Goal: Find specific page/section: Find specific page/section

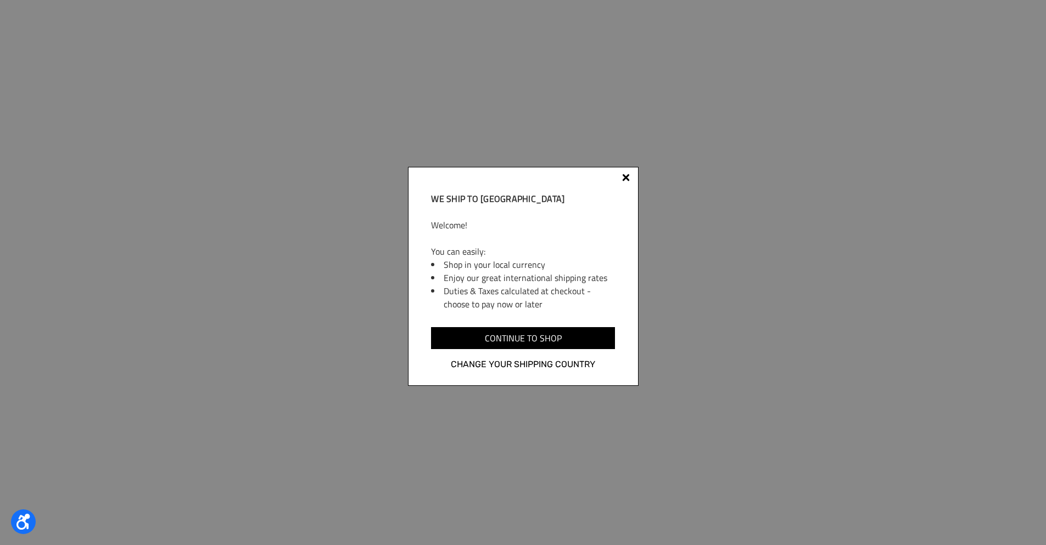
scroll to position [2008, 0]
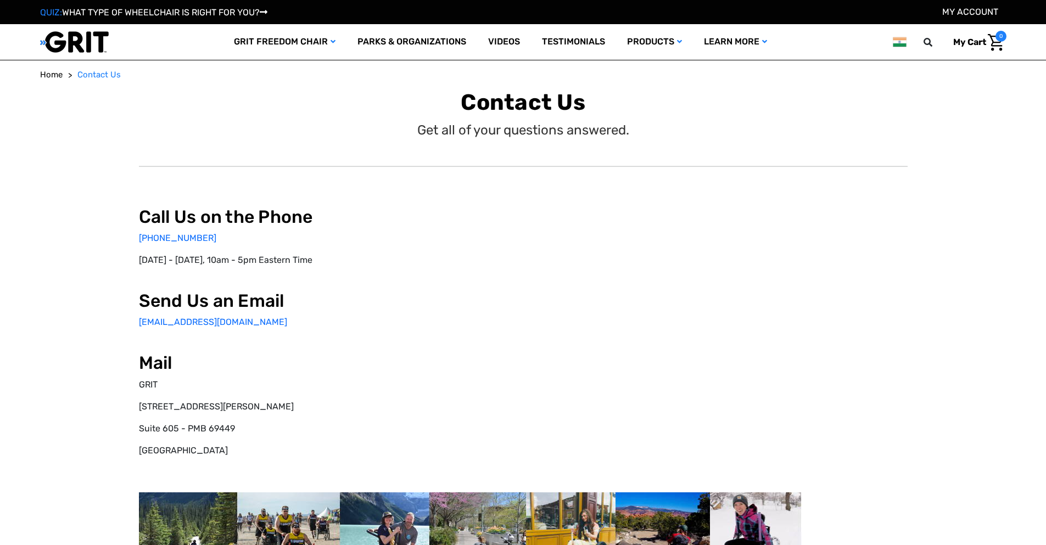
select select "IN"
